Goal: Information Seeking & Learning: Learn about a topic

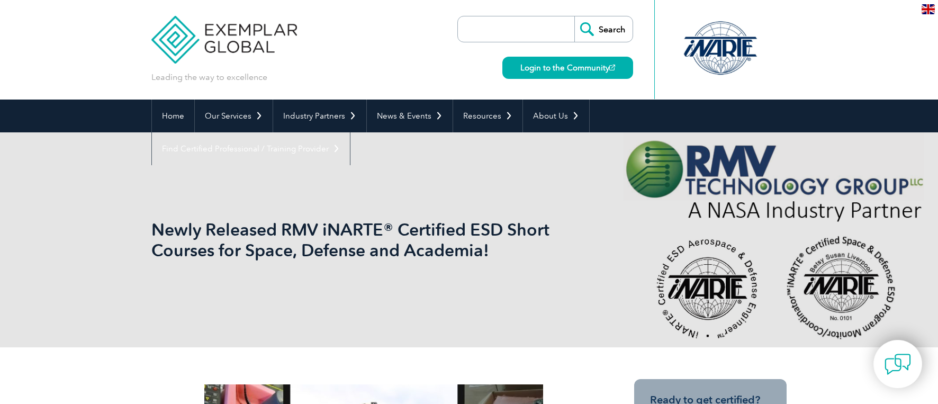
click at [301, 229] on h1 "Newly Released RMV iNARTE® Certified ESD Short Courses for Space, Defense and A…" at bounding box center [354, 239] width 407 height 41
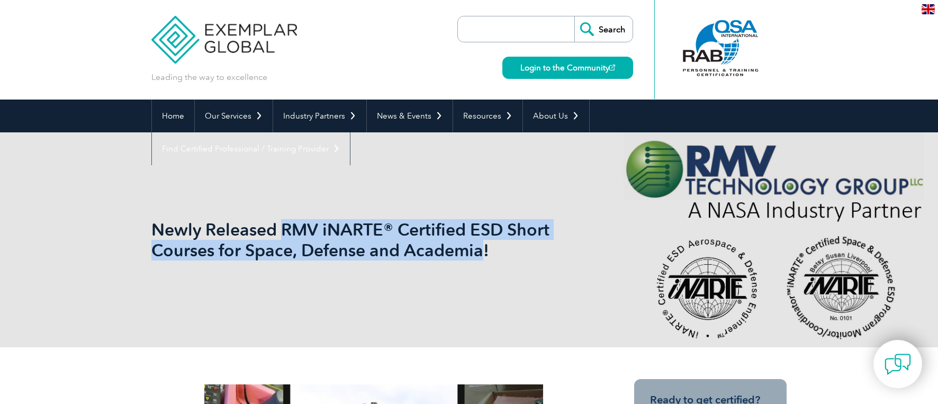
drag, startPoint x: 267, startPoint y: 228, endPoint x: 440, endPoint y: 245, distance: 173.5
click at [440, 245] on h1 "Newly Released RMV iNARTE® Certified ESD Short Courses for Space, Defense and A…" at bounding box center [354, 239] width 407 height 41
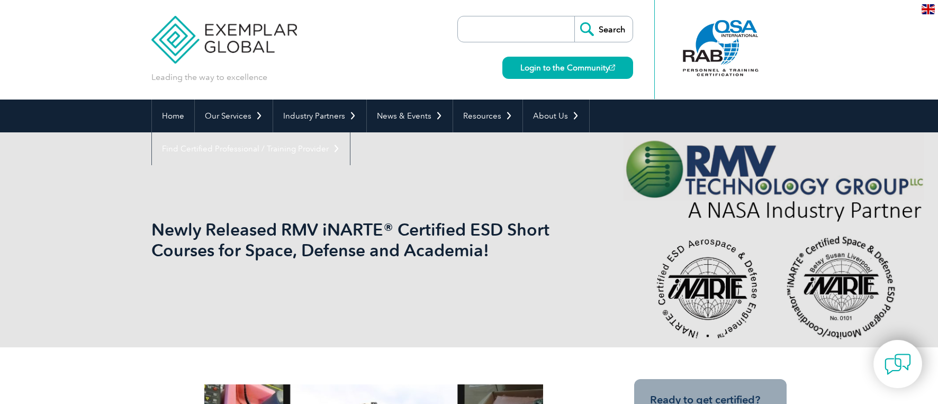
click at [503, 28] on input "search" at bounding box center [518, 28] width 111 height 25
type input "i"
type input "ESD"
click at [575, 16] on input "Search" at bounding box center [604, 28] width 58 height 25
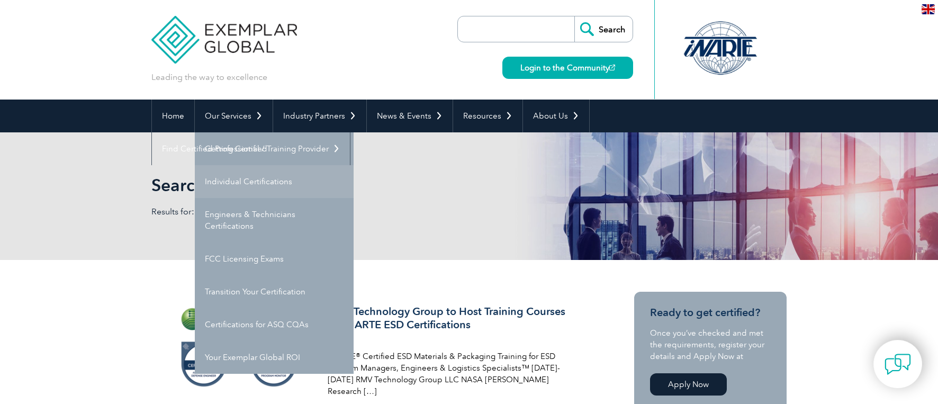
click at [266, 182] on link "Individual Certifications" at bounding box center [274, 181] width 159 height 33
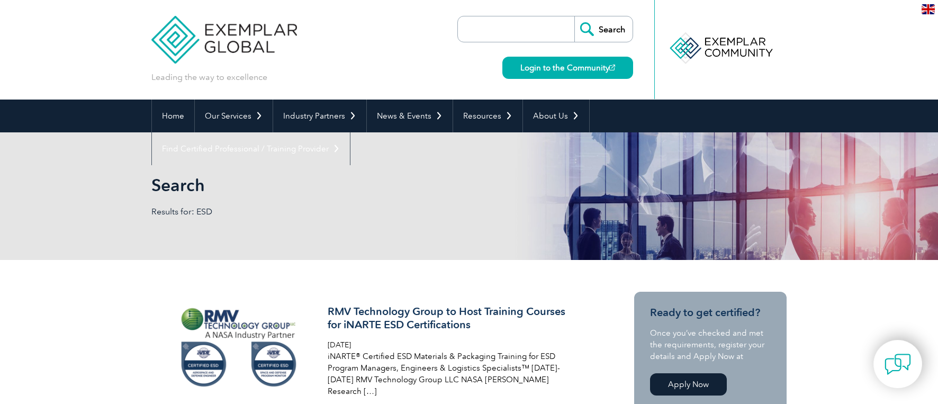
scroll to position [159, 0]
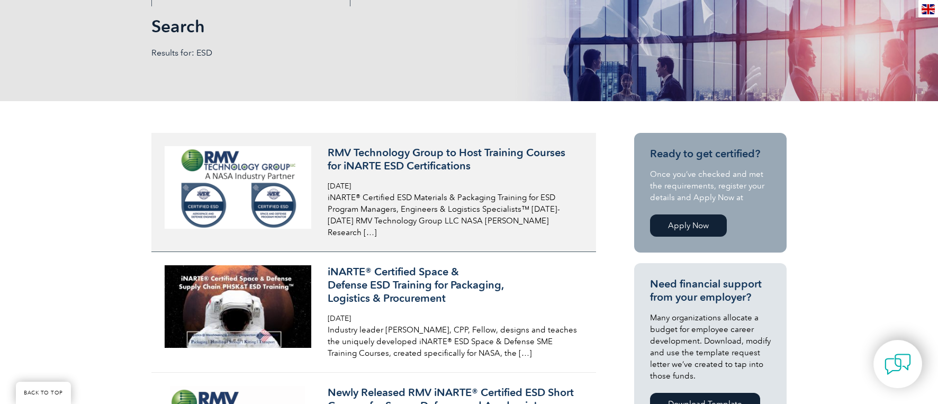
click at [487, 153] on h3 "RMV Technology Group to Host Training Courses for iNARTE ESD Certifications" at bounding box center [453, 159] width 251 height 26
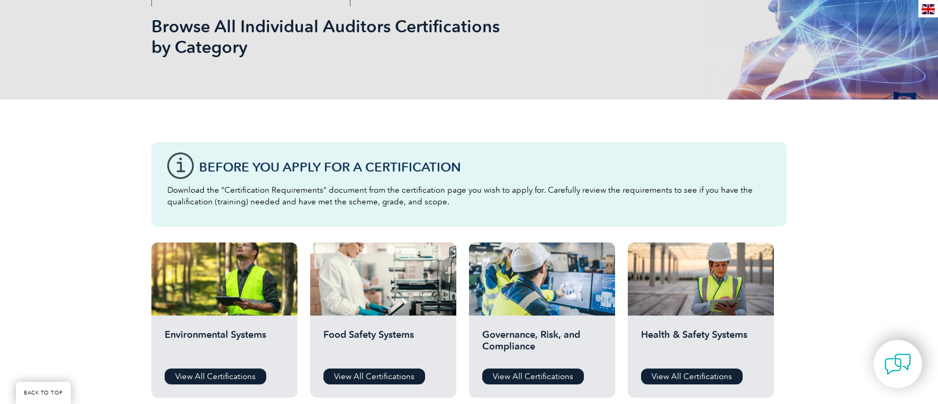
scroll to position [53, 0]
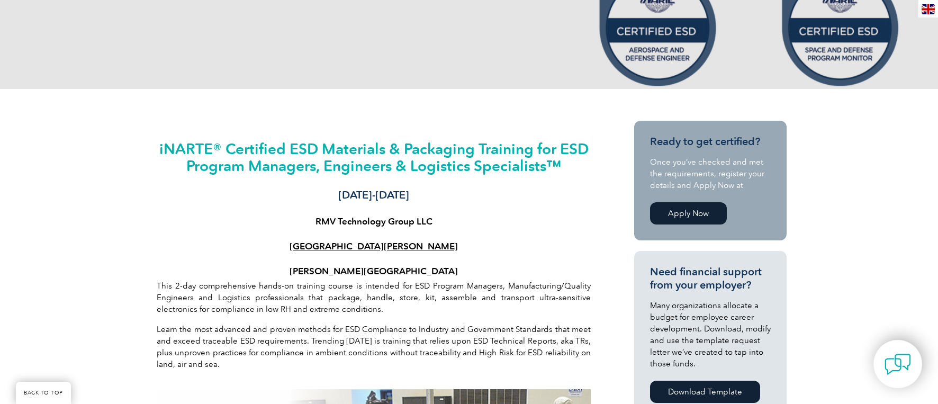
scroll to position [265, 0]
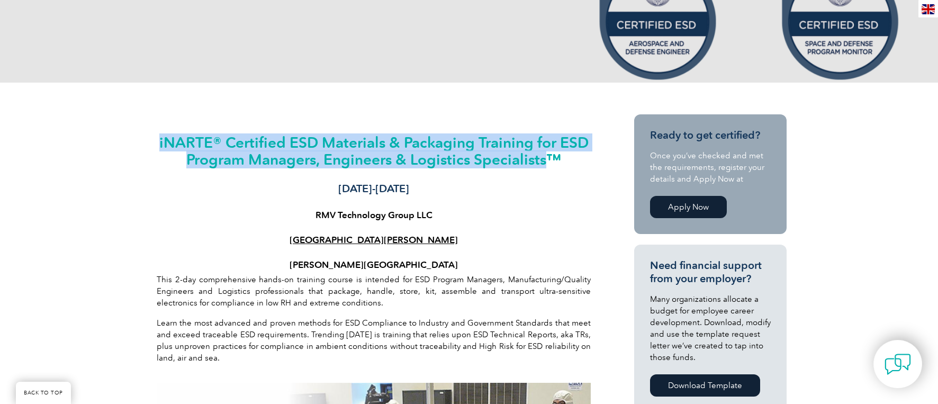
drag, startPoint x: 176, startPoint y: 138, endPoint x: 528, endPoint y: 158, distance: 352.7
click at [528, 158] on h2 "iNARTE® Certified ESD Materials & Packaging Training for ESD Program Managers, …" at bounding box center [374, 151] width 434 height 34
drag, startPoint x: 528, startPoint y: 158, endPoint x: 494, endPoint y: 149, distance: 34.9
copy h2 "iNARTE® Certified ESD Materials & Packaging Training for ESD Program Managers, …"
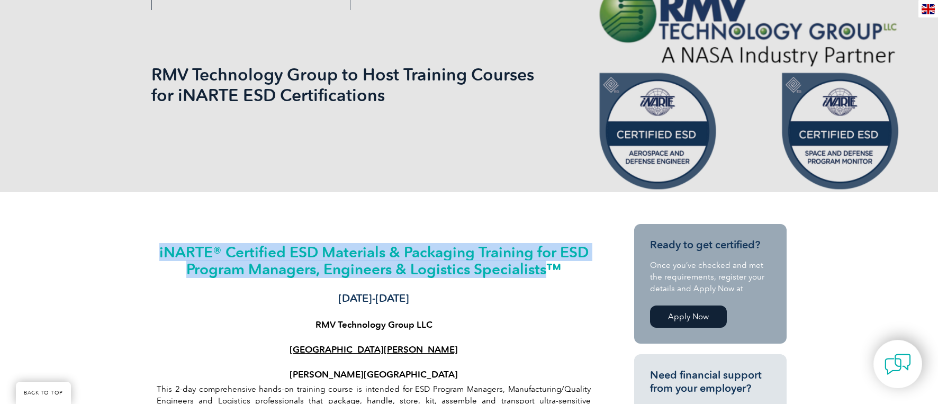
scroll to position [159, 0]
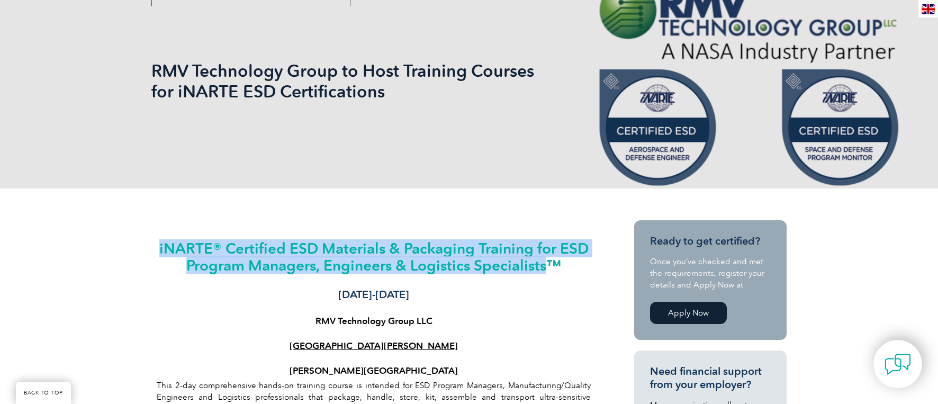
click at [376, 261] on h2 "iNARTE® Certified ESD Materials & Packaging Training for ESD Program Managers, …" at bounding box center [374, 257] width 434 height 34
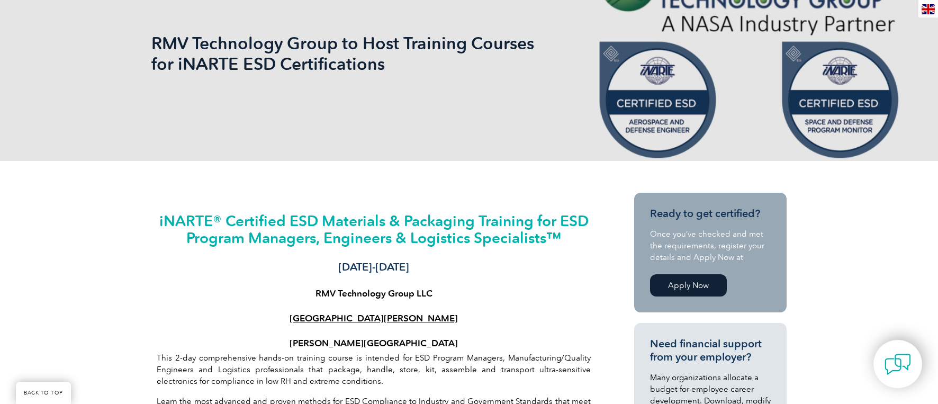
scroll to position [265, 0]
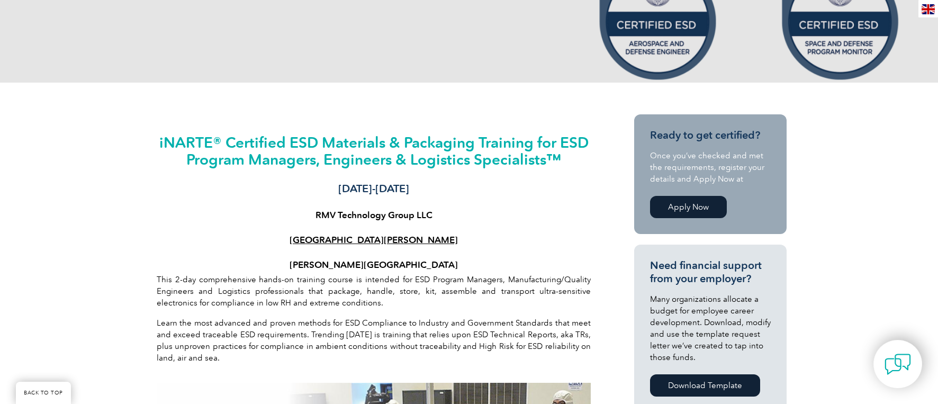
click at [687, 201] on link "Apply Now" at bounding box center [688, 207] width 77 height 22
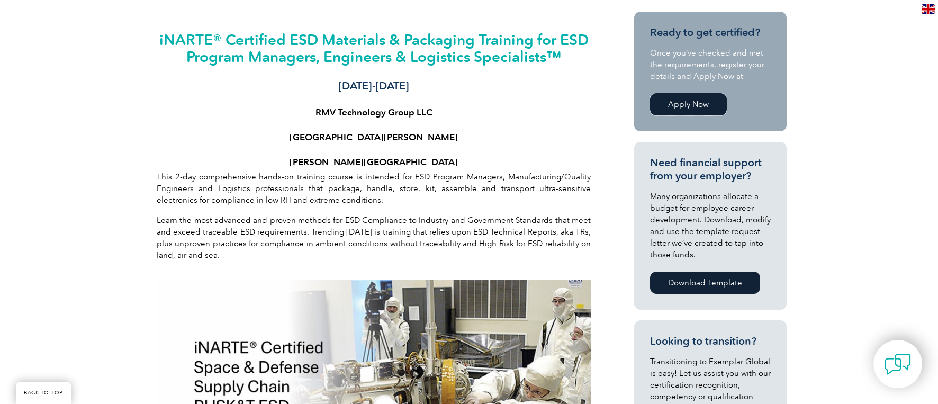
scroll to position [0, 0]
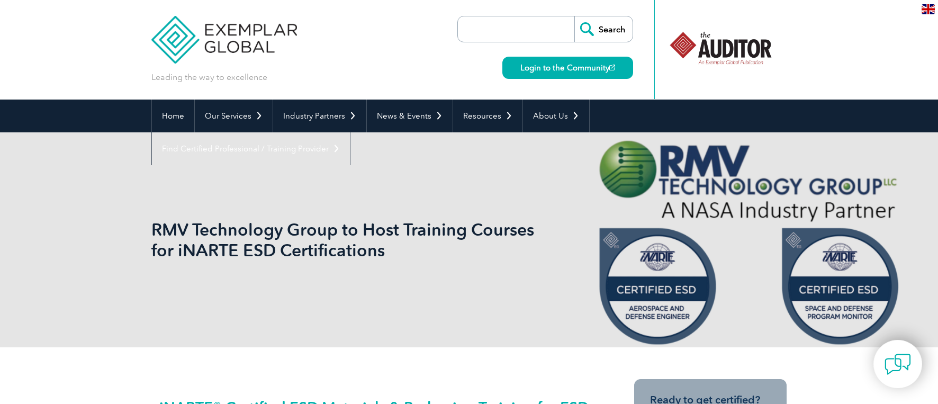
click at [483, 25] on input "search" at bounding box center [518, 28] width 111 height 25
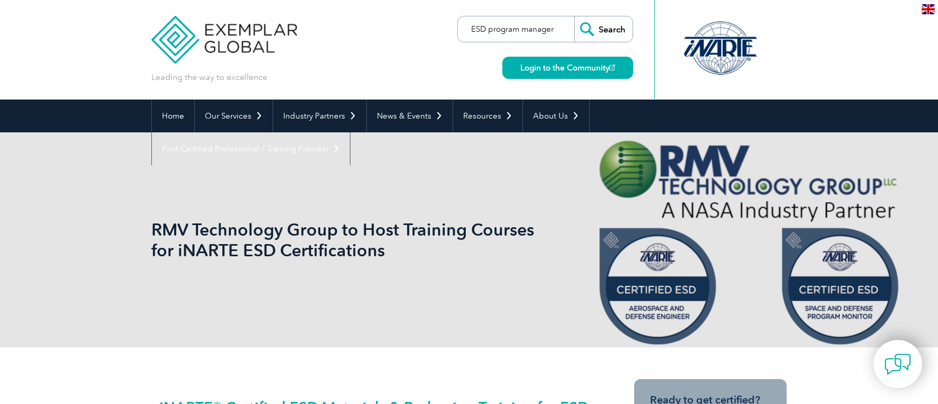
type input "ESD program manager"
click at [575, 16] on input "Search" at bounding box center [604, 28] width 58 height 25
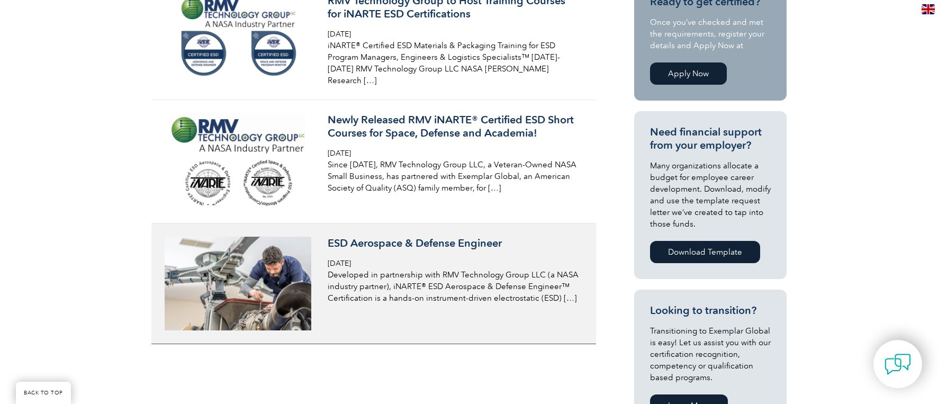
scroll to position [371, 0]
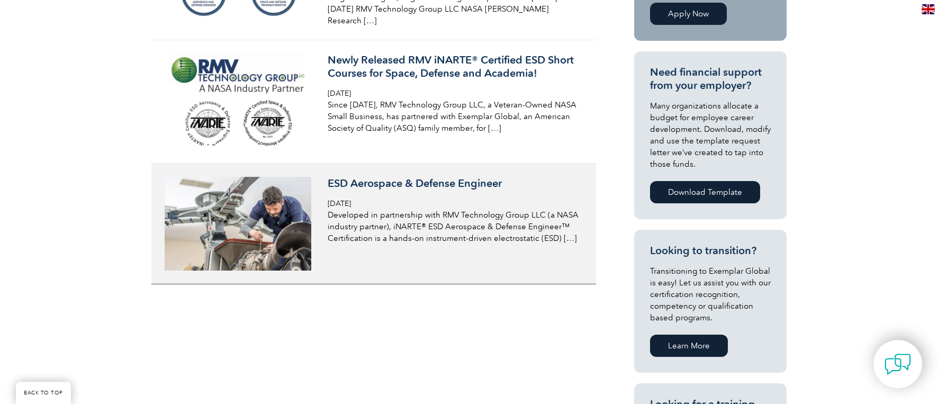
click at [432, 177] on h3 "ESD Aerospace & Defense Engineer" at bounding box center [453, 183] width 251 height 13
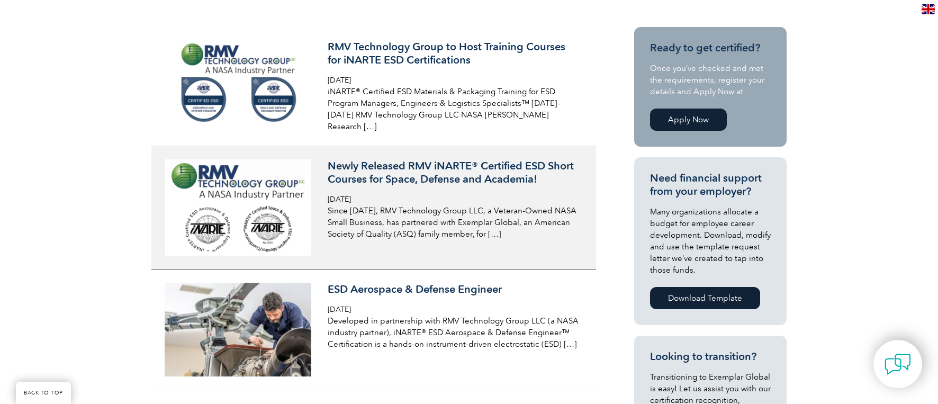
scroll to position [212, 0]
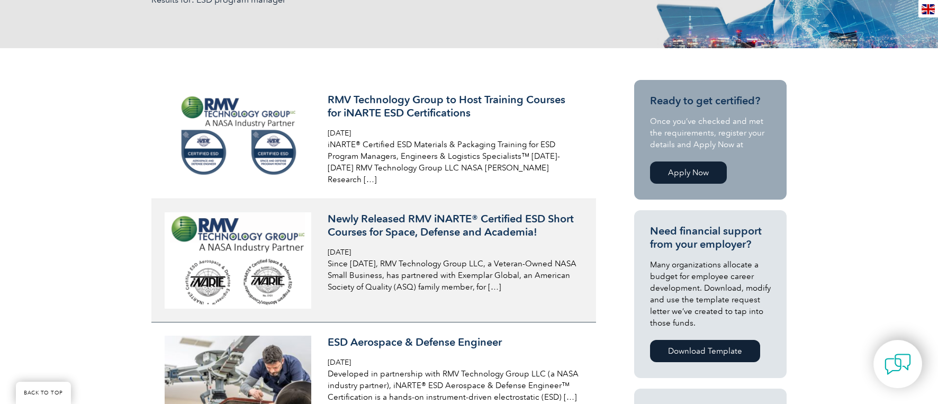
click at [488, 219] on h3 "Newly Released RMV iNARTE® Certified ESD Short Courses for Space, Defense and A…" at bounding box center [453, 225] width 251 height 26
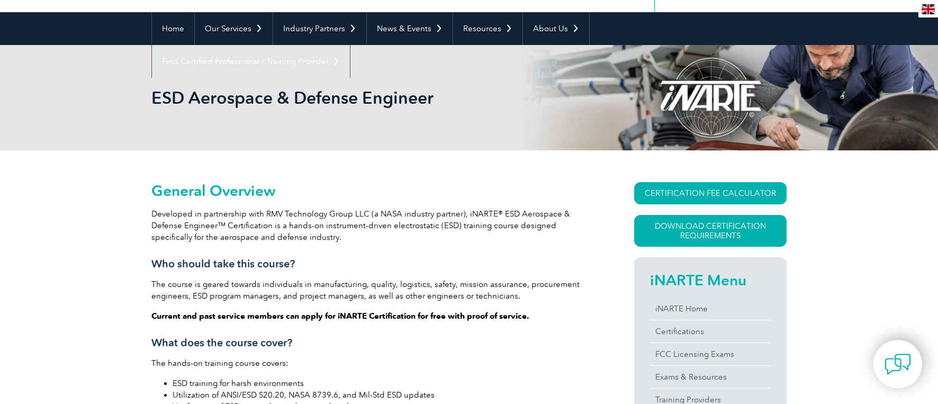
scroll to position [106, 0]
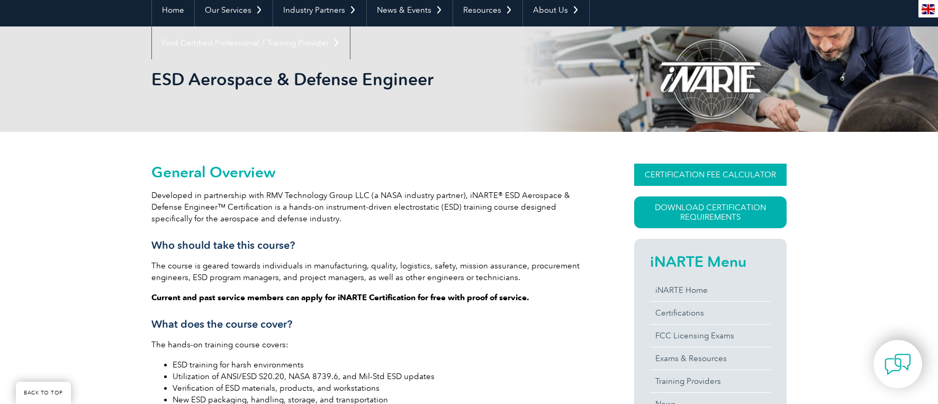
click at [713, 172] on link "CERTIFICATION FEE CALCULATOR" at bounding box center [710, 175] width 153 height 22
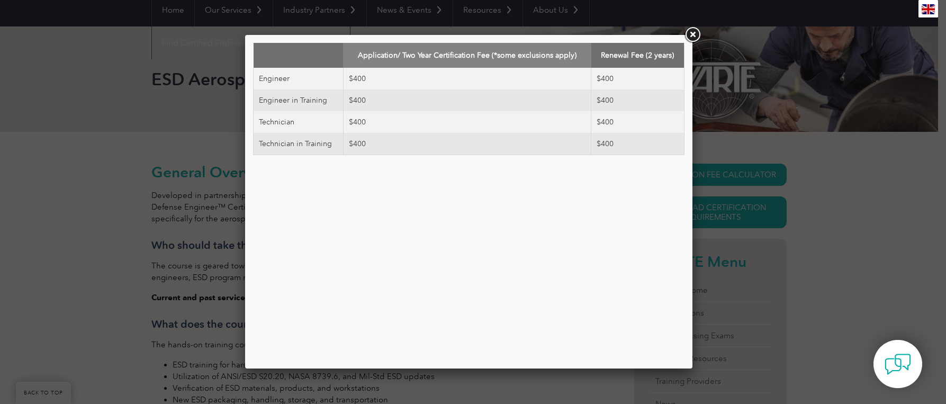
click at [693, 35] on link at bounding box center [692, 34] width 19 height 19
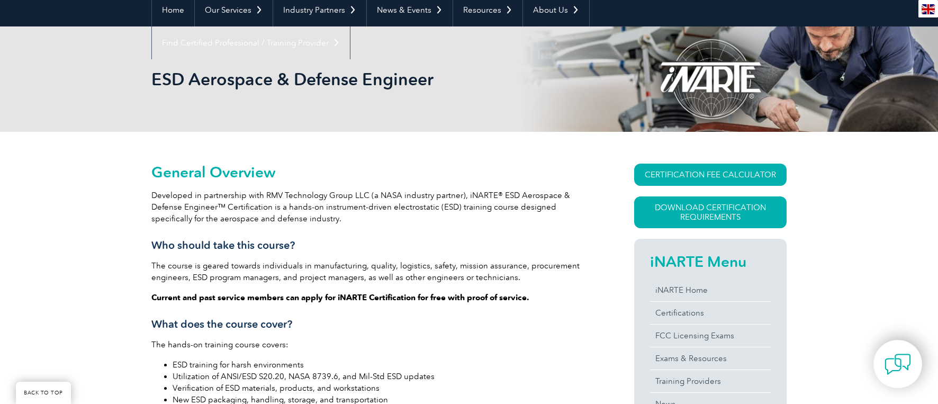
drag, startPoint x: 372, startPoint y: 234, endPoint x: 395, endPoint y: 222, distance: 26.1
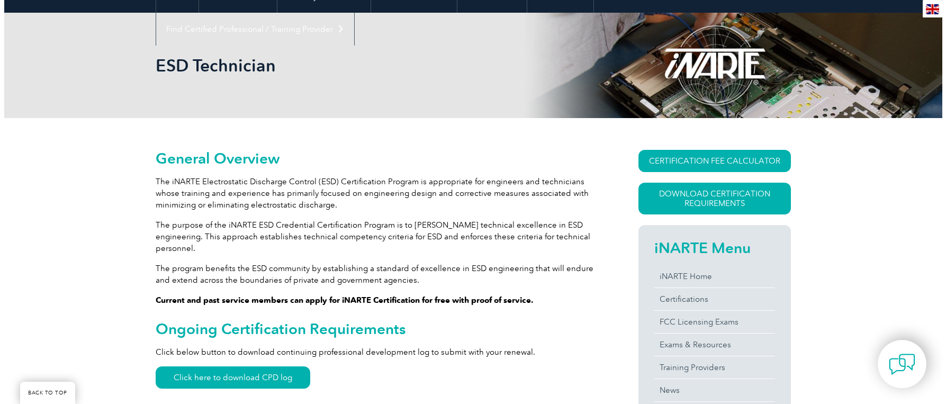
scroll to position [159, 0]
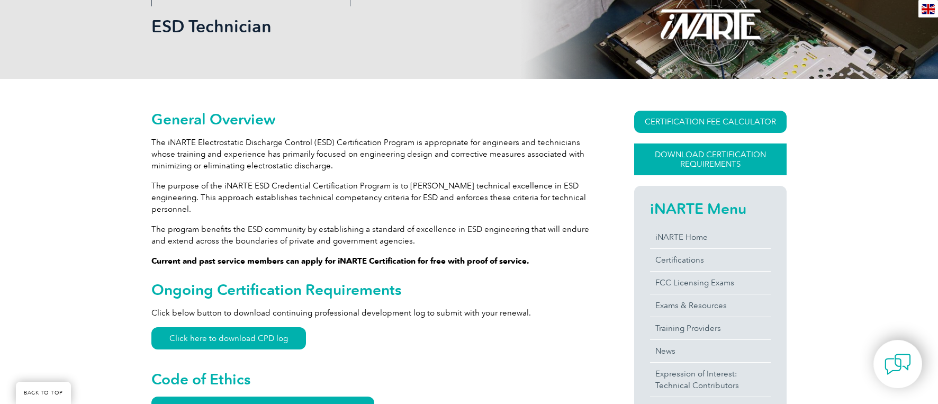
click at [738, 159] on link "Download Certification Requirements" at bounding box center [710, 160] width 153 height 32
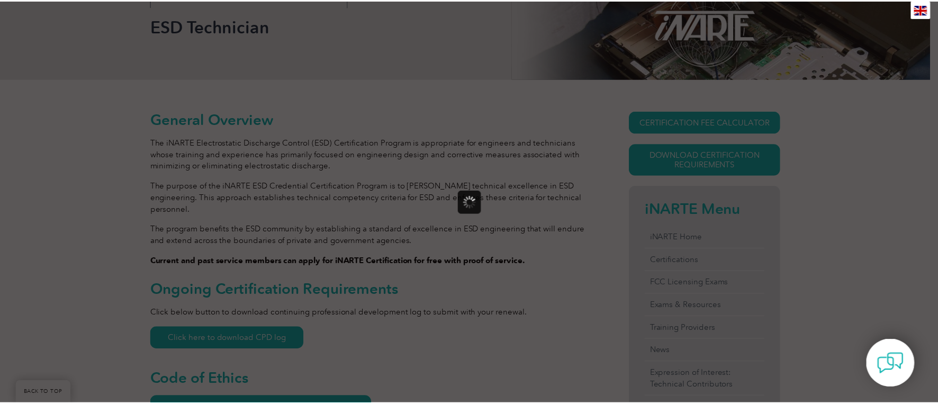
scroll to position [0, 0]
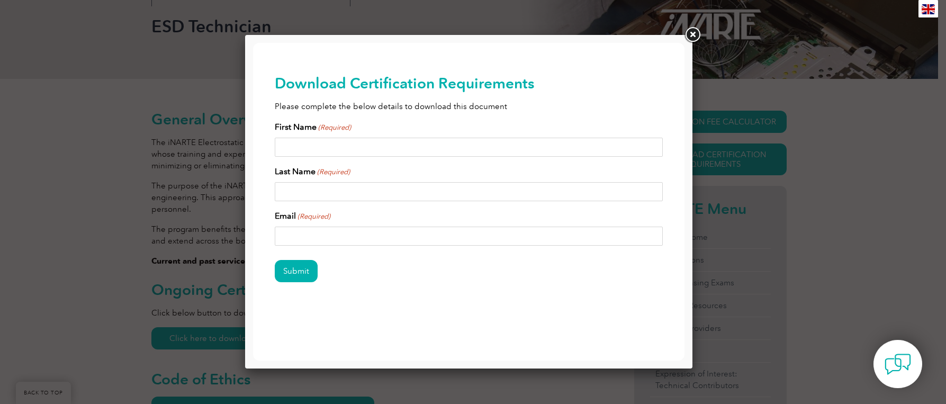
click at [817, 172] on div at bounding box center [473, 202] width 946 height 404
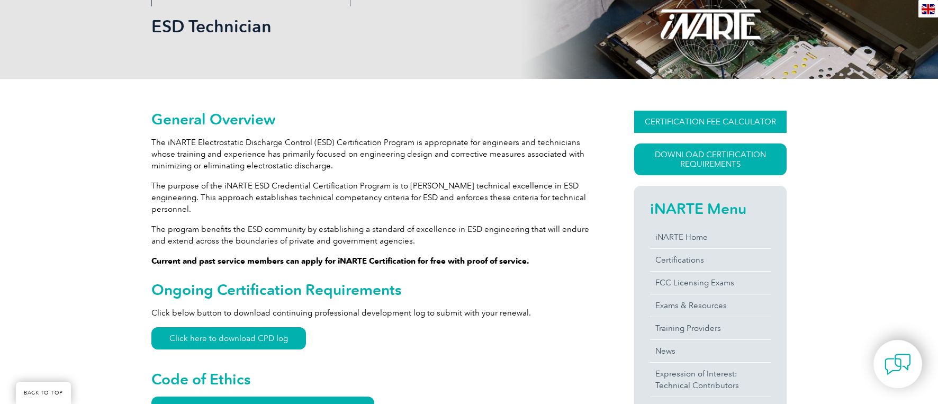
click at [714, 124] on link "CERTIFICATION FEE CALCULATOR" at bounding box center [710, 122] width 153 height 22
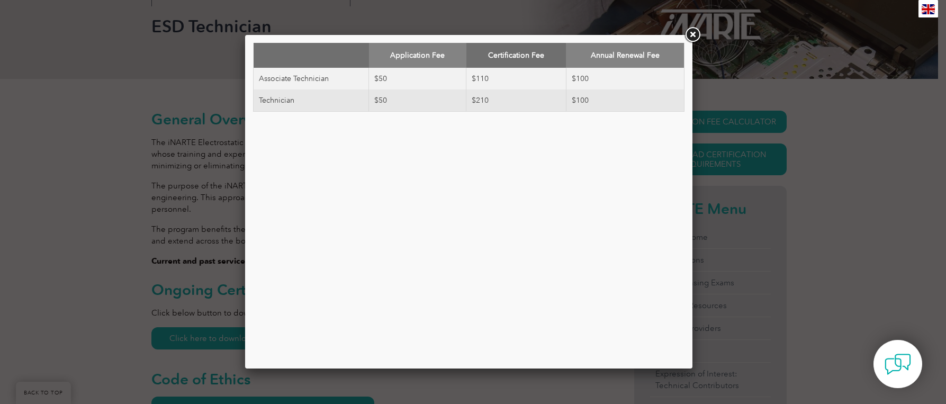
click at [692, 34] on link at bounding box center [692, 34] width 19 height 19
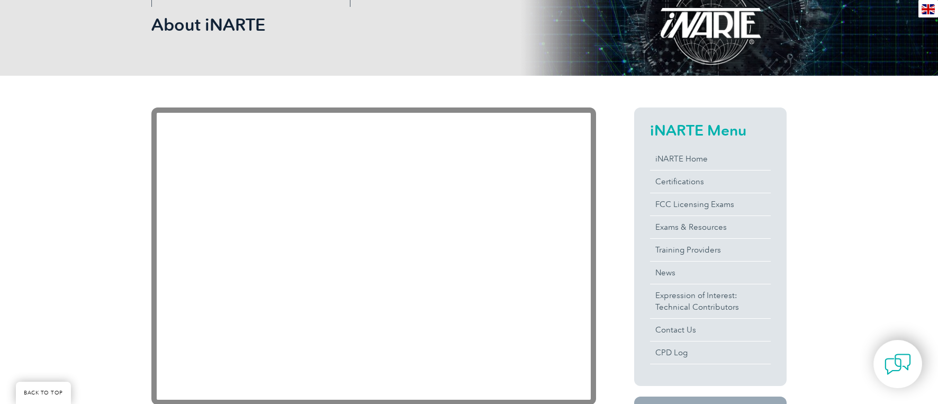
scroll to position [159, 0]
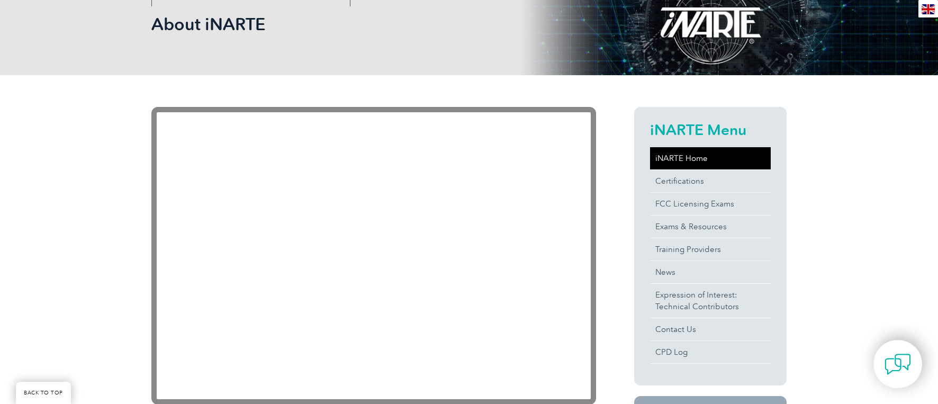
click at [702, 155] on link "iNARTE Home" at bounding box center [710, 158] width 121 height 22
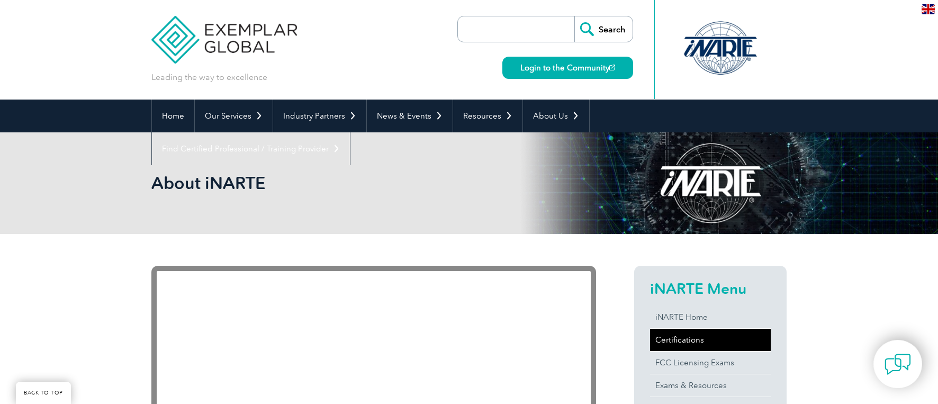
scroll to position [201, 0]
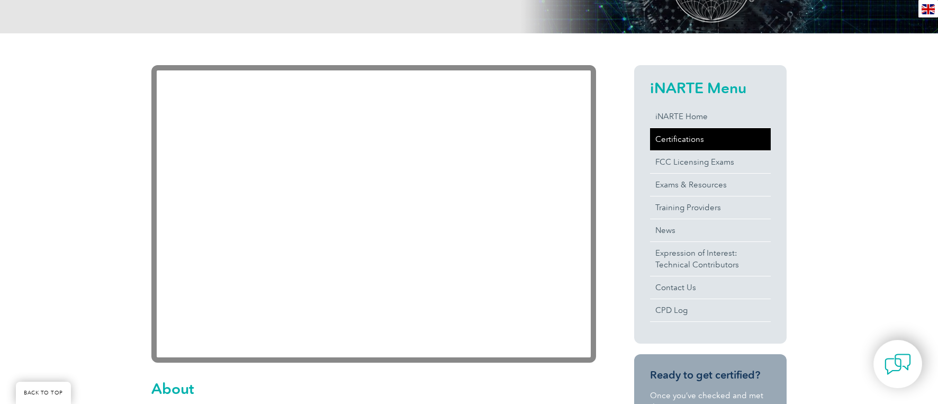
click at [692, 142] on link "Certifications" at bounding box center [710, 139] width 121 height 22
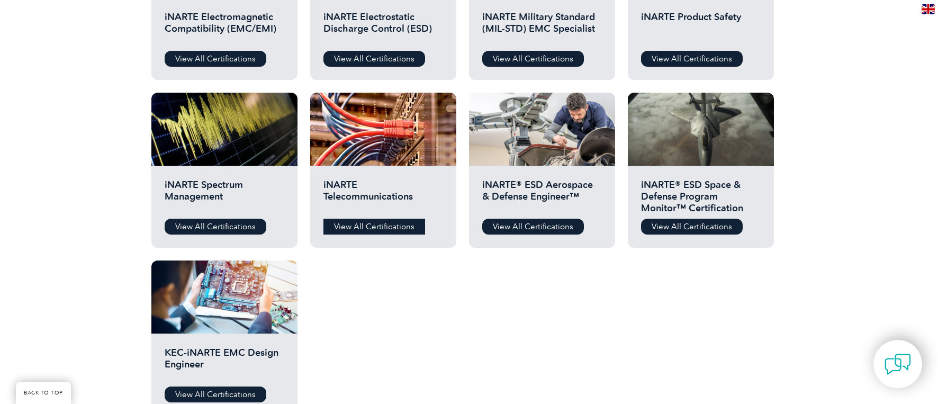
scroll to position [530, 0]
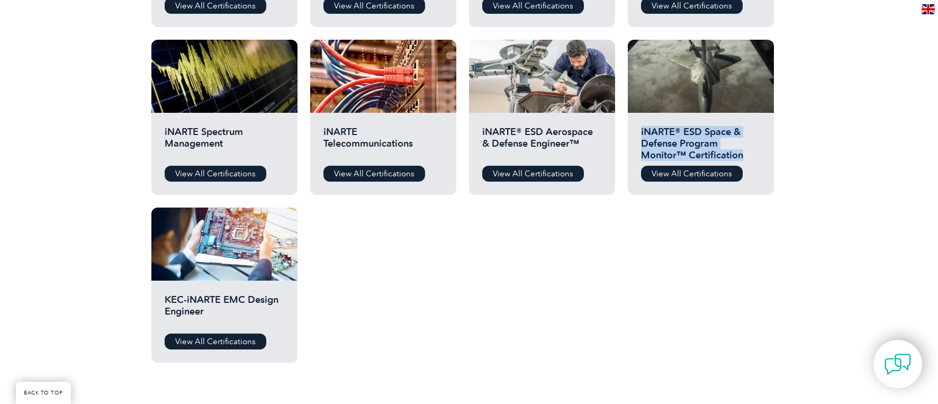
drag, startPoint x: 641, startPoint y: 127, endPoint x: 708, endPoint y: 154, distance: 71.5
click at [708, 154] on h2 "iNARTE® ESD Space & Defense Program Monitor™ Certification" at bounding box center [701, 142] width 120 height 32
drag, startPoint x: 708, startPoint y: 154, endPoint x: 678, endPoint y: 147, distance: 30.3
copy h2 "iNARTE® ESD Space & Defense Program Monitor™ Certification"
click at [696, 172] on link "View All Certifications" at bounding box center [692, 174] width 102 height 16
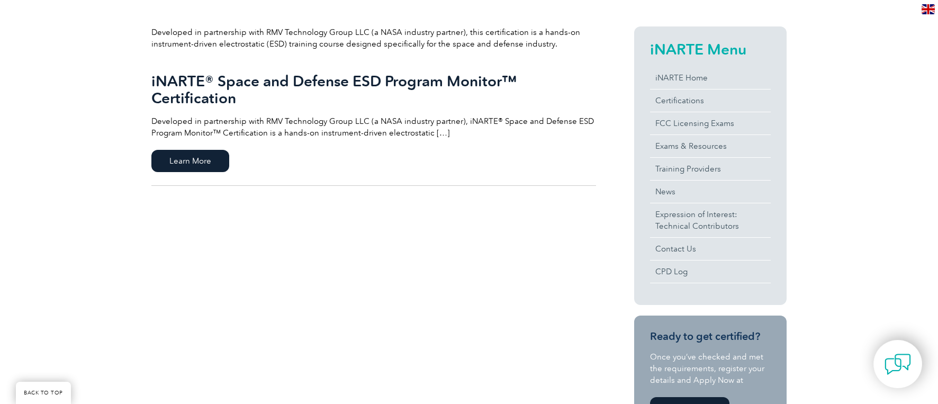
scroll to position [265, 0]
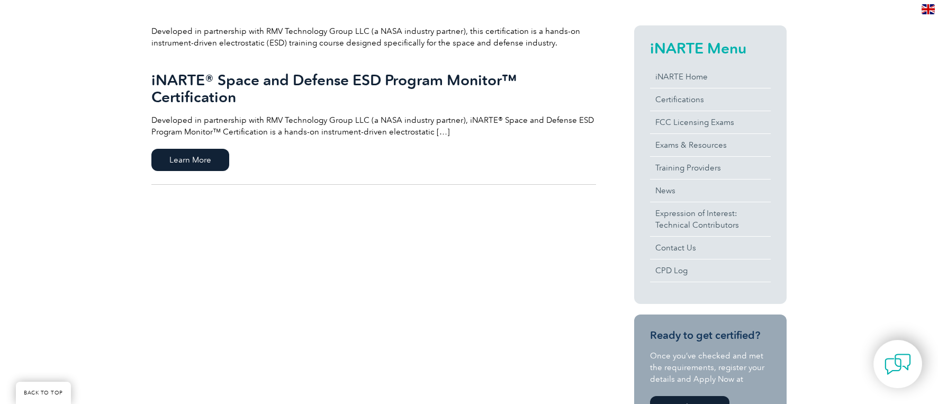
click at [201, 129] on link "iNARTE® Space and Defense ESD Program Monitor™ Certification Developed in partn…" at bounding box center [373, 121] width 445 height 128
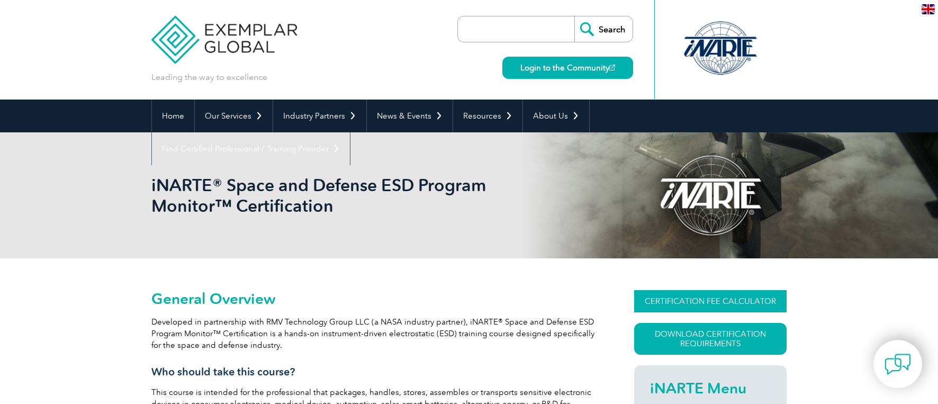
scroll to position [95, 0]
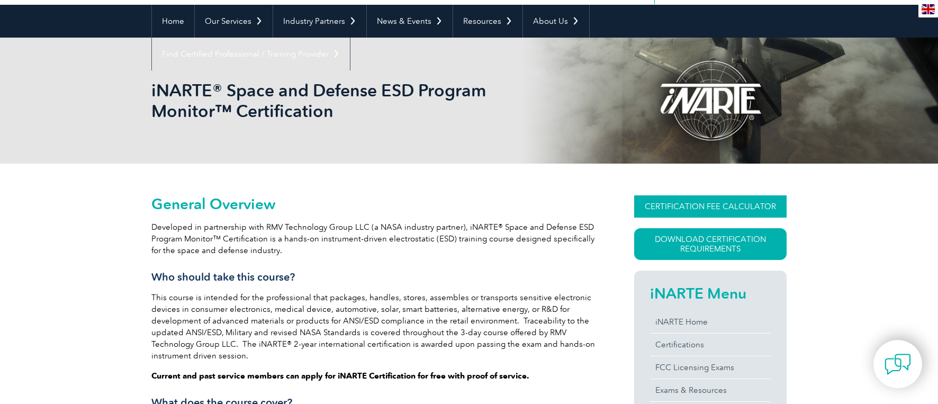
click at [712, 208] on link "CERTIFICATION FEE CALCULATOR" at bounding box center [710, 206] width 153 height 22
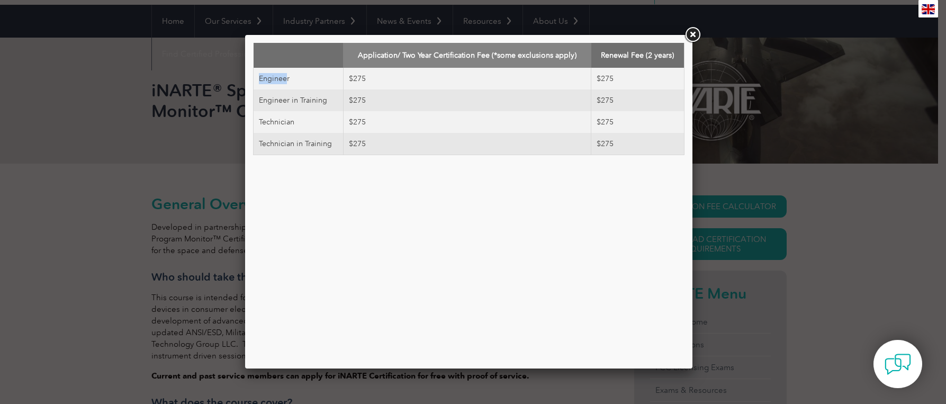
drag, startPoint x: 259, startPoint y: 77, endPoint x: 288, endPoint y: 79, distance: 28.7
click at [288, 79] on td "Engineer" at bounding box center [299, 79] width 90 height 22
drag, startPoint x: 288, startPoint y: 79, endPoint x: 274, endPoint y: 80, distance: 13.3
click at [274, 80] on td "Engineer" at bounding box center [299, 79] width 90 height 22
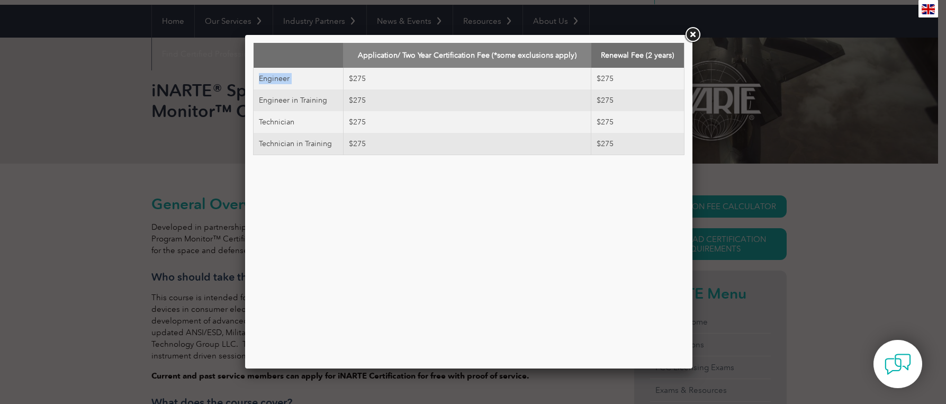
click at [274, 80] on td "Engineer" at bounding box center [299, 79] width 90 height 22
click at [692, 32] on link at bounding box center [692, 34] width 19 height 19
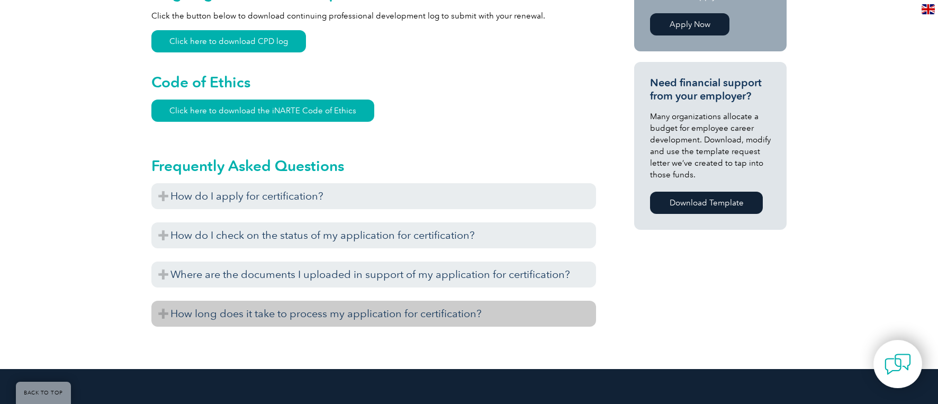
scroll to position [730, 0]
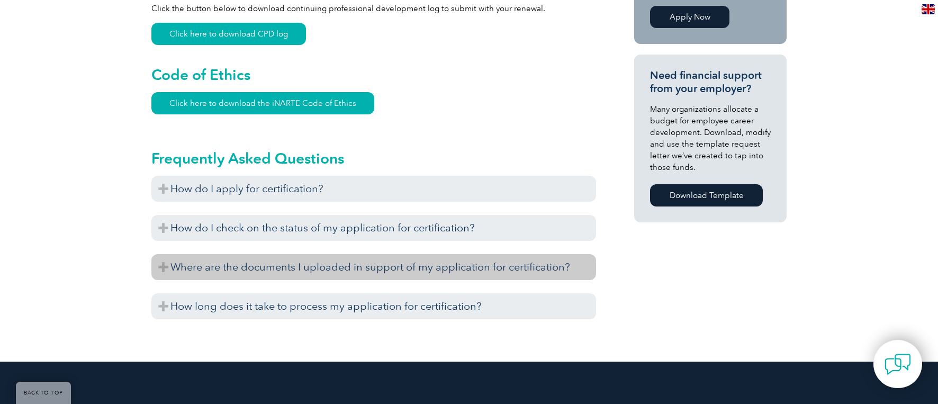
click at [293, 254] on h3 "Where are the documents I uploaded in support of my application for certificati…" at bounding box center [373, 267] width 445 height 26
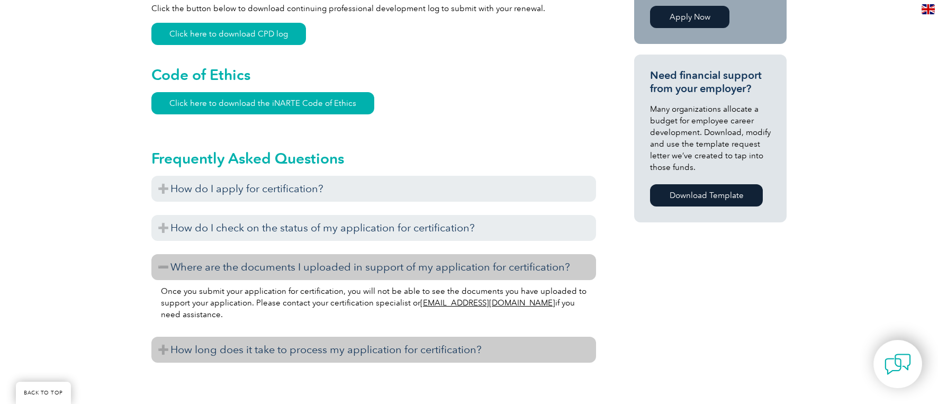
click at [325, 342] on h3 "How long does it take to process my application for certification?" at bounding box center [373, 350] width 445 height 26
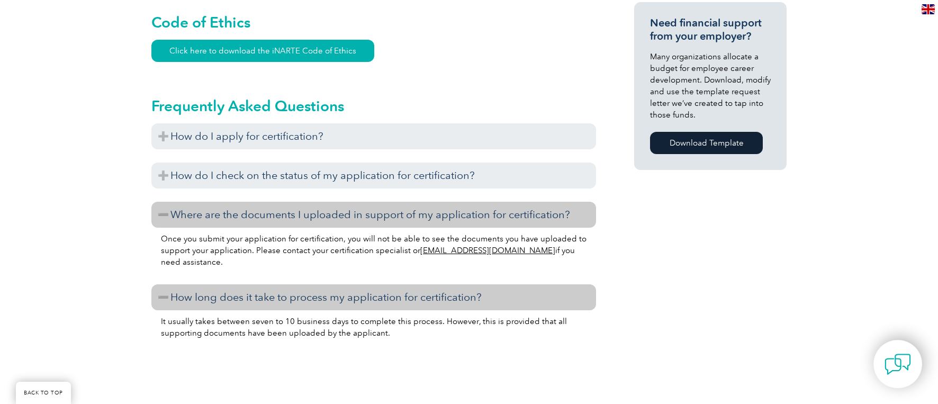
scroll to position [783, 0]
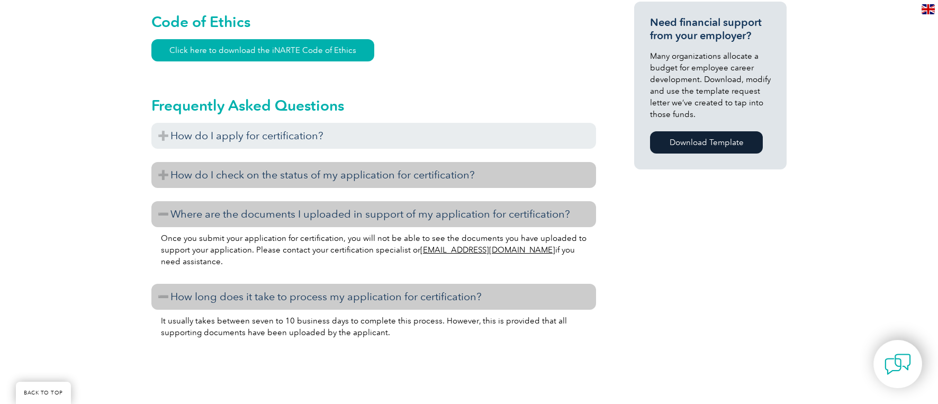
click at [390, 162] on h3 "How do I check on the status of my application for certification?" at bounding box center [373, 175] width 445 height 26
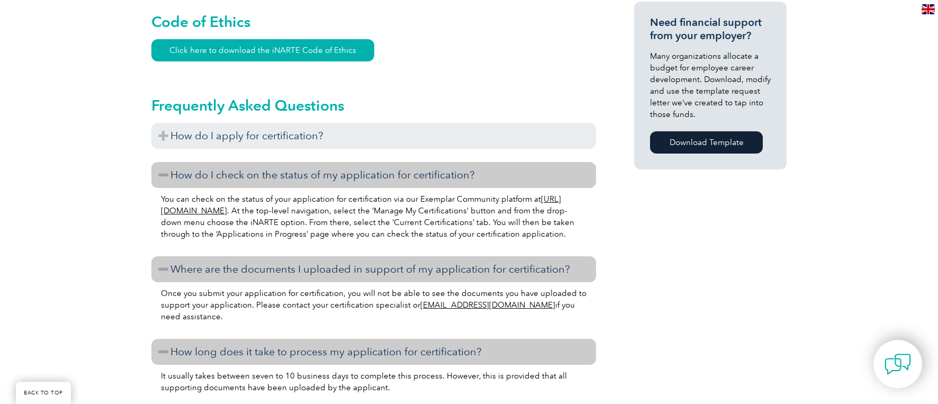
click at [272, 197] on link "https://community.exemplarglobal.org/" at bounding box center [361, 204] width 400 height 21
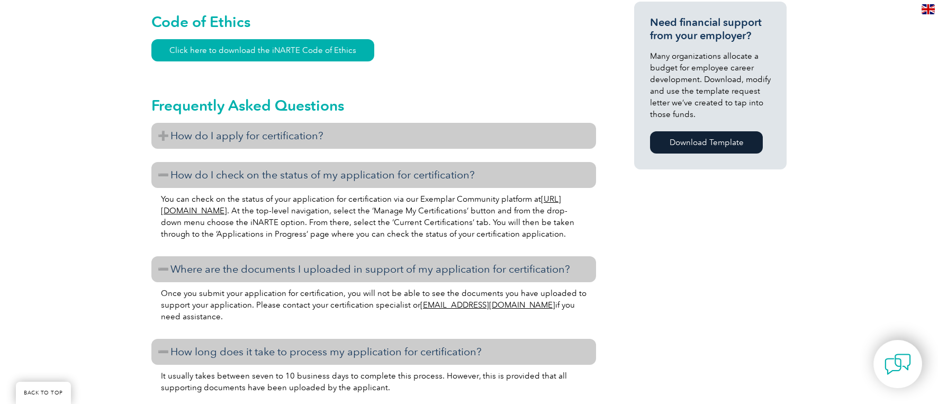
click at [219, 127] on h3 "How do I apply for certification?" at bounding box center [373, 136] width 445 height 26
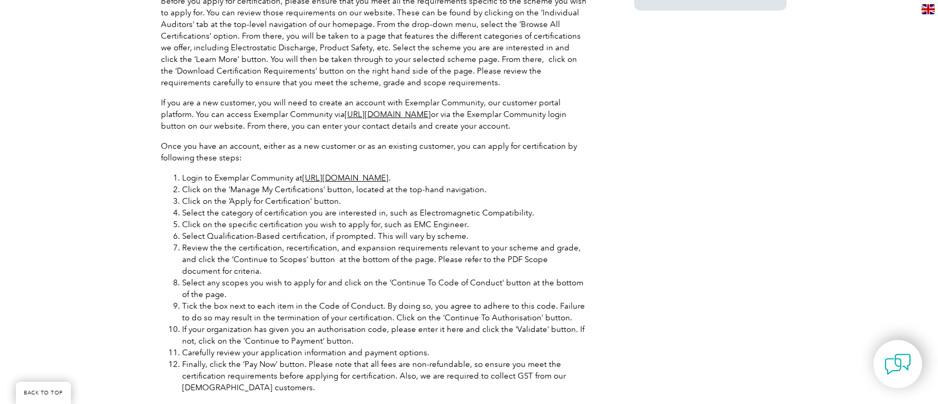
scroll to position [995, 0]
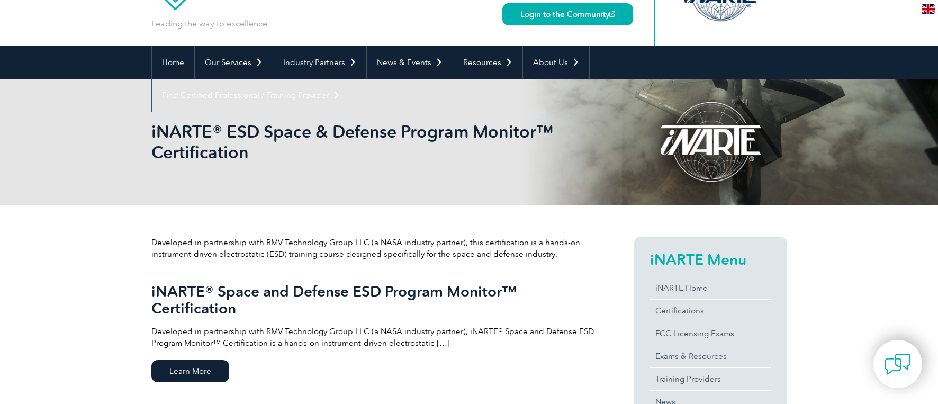
scroll to position [53, 0]
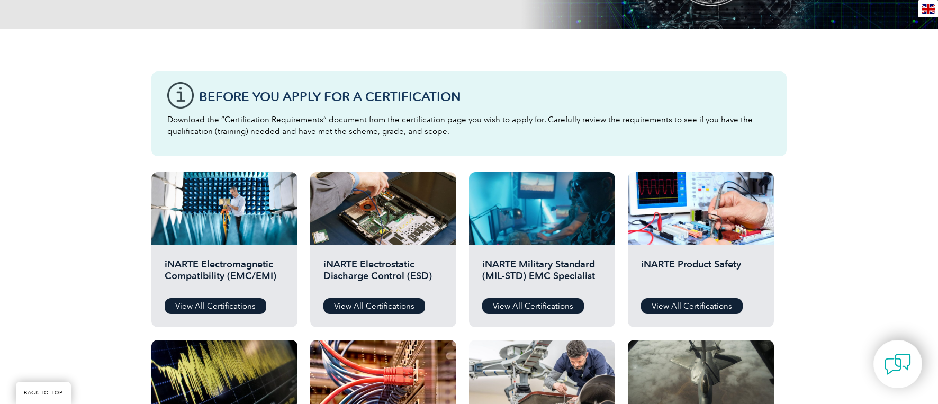
scroll to position [262, 0]
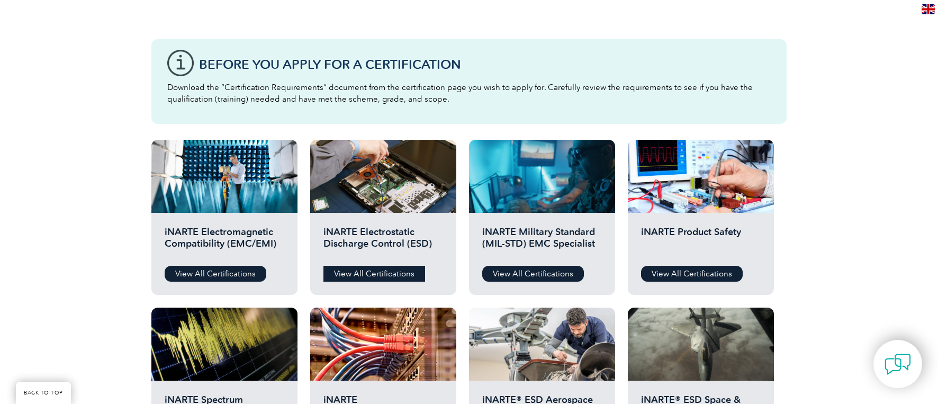
click at [379, 270] on link "View All Certifications" at bounding box center [375, 274] width 102 height 16
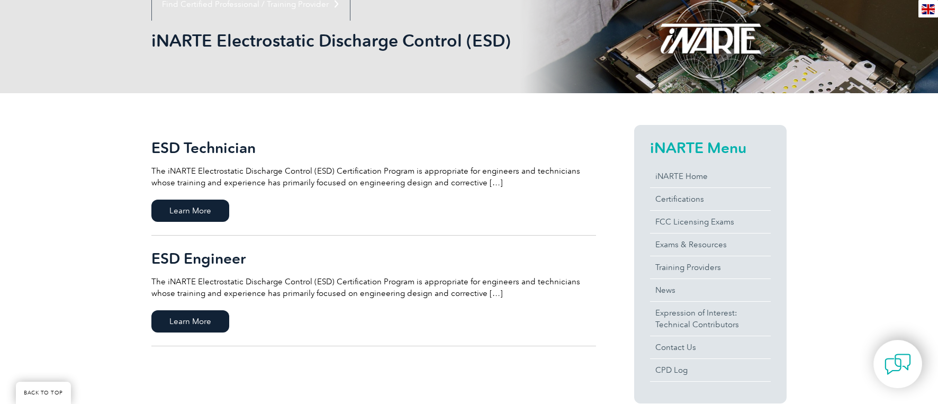
scroll to position [212, 0]
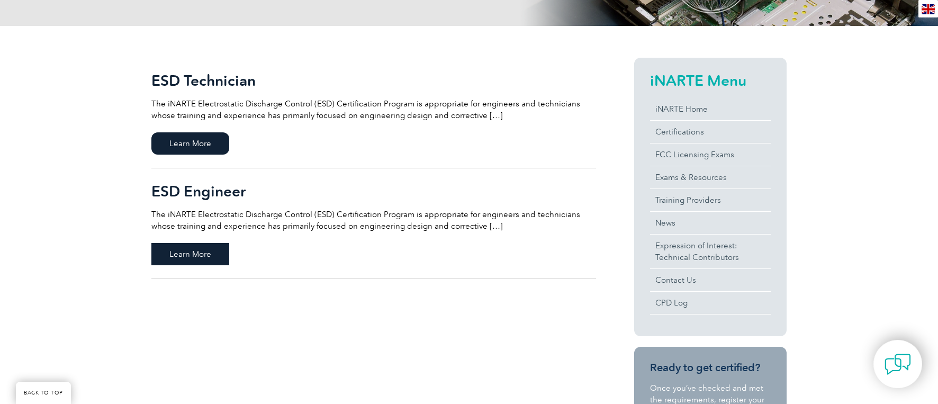
click at [188, 258] on span "Learn More" at bounding box center [190, 254] width 78 height 22
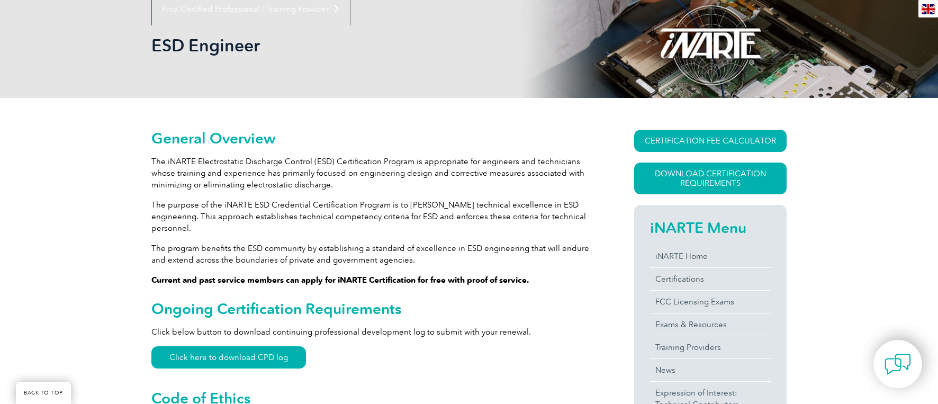
scroll to position [201, 0]
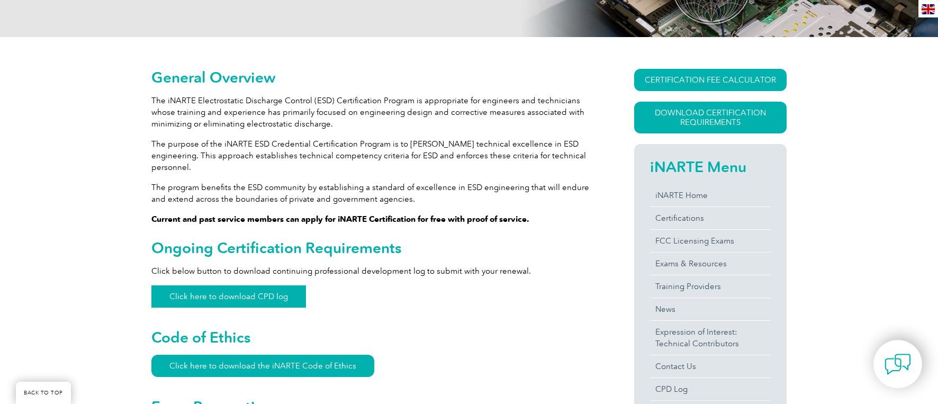
click at [288, 286] on link "Click here to download CPD log" at bounding box center [228, 296] width 155 height 22
